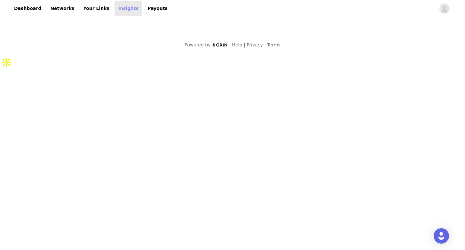
click at [124, 10] on link "Insights" at bounding box center [129, 8] width 28 height 14
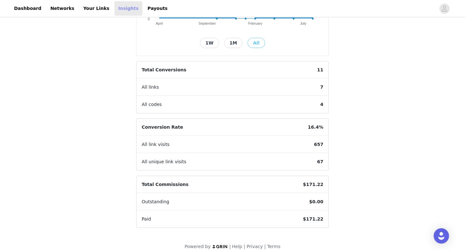
scroll to position [153, 0]
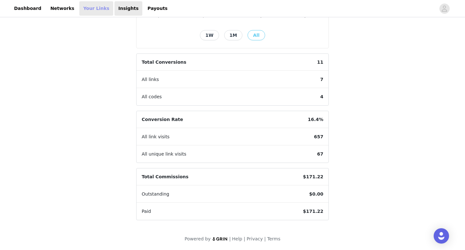
click at [84, 8] on link "Your Links" at bounding box center [96, 8] width 34 height 14
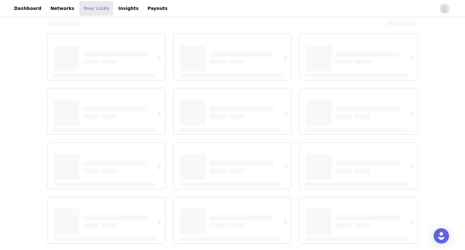
select select "12"
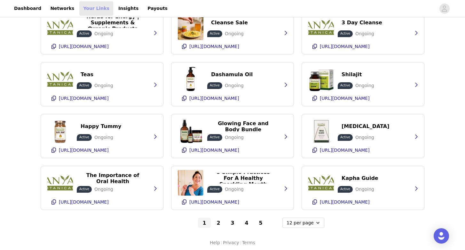
scroll to position [50, 0]
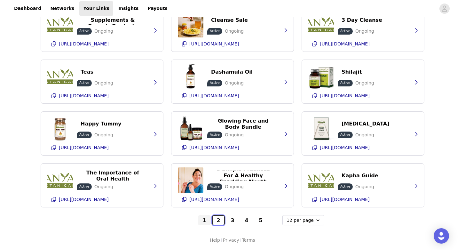
click at [218, 220] on button "2" at bounding box center [218, 220] width 13 height 10
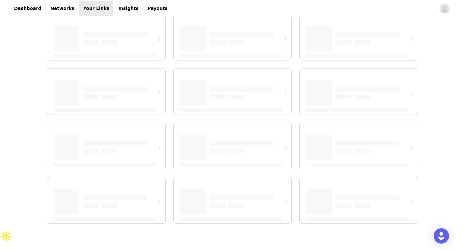
scroll to position [30, 0]
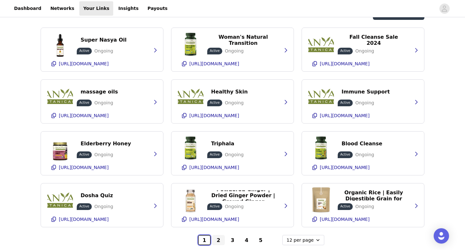
click at [203, 239] on button "1" at bounding box center [204, 240] width 13 height 10
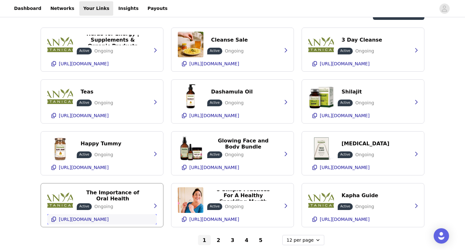
click at [129, 220] on button "[URL][DOMAIN_NAME]" at bounding box center [101, 219] width 109 height 10
